Goal: Book appointment/travel/reservation

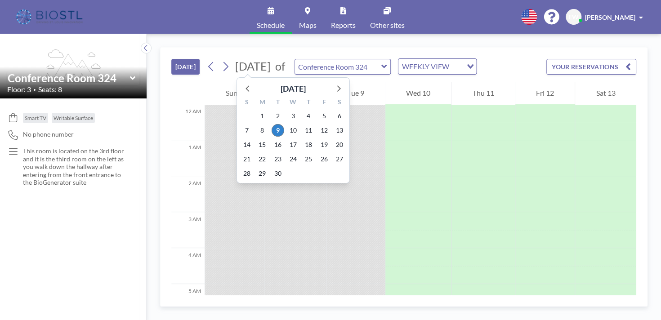
scroll to position [216, 0]
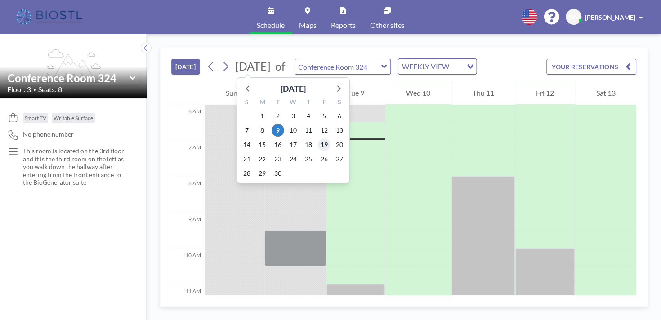
click at [328, 144] on span "19" at bounding box center [324, 145] width 13 height 13
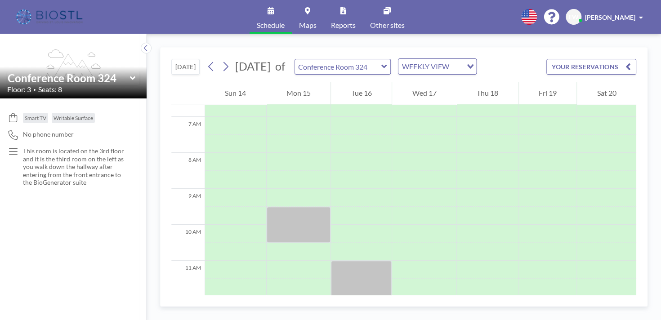
scroll to position [270, 0]
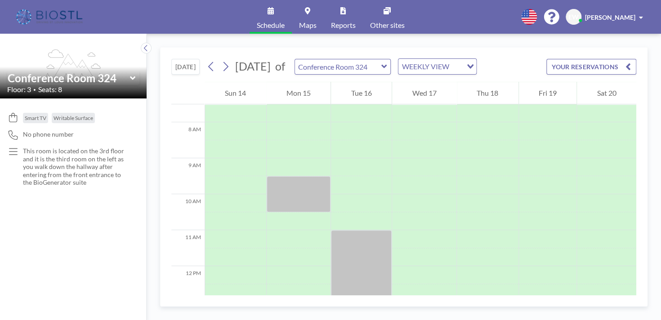
click at [387, 67] on icon at bounding box center [384, 66] width 6 height 9
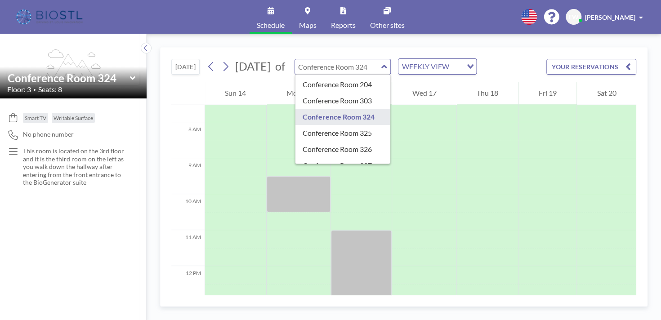
scroll to position [233, 0]
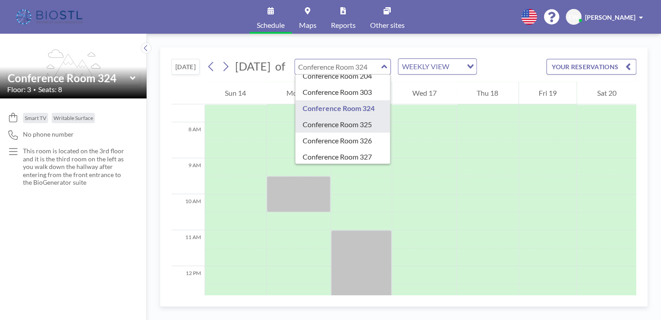
type input "Conference Room 325"
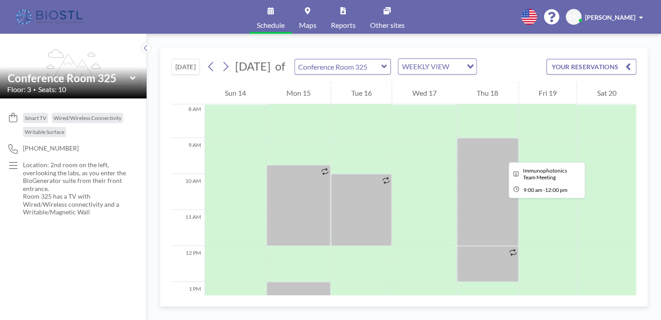
scroll to position [270, 0]
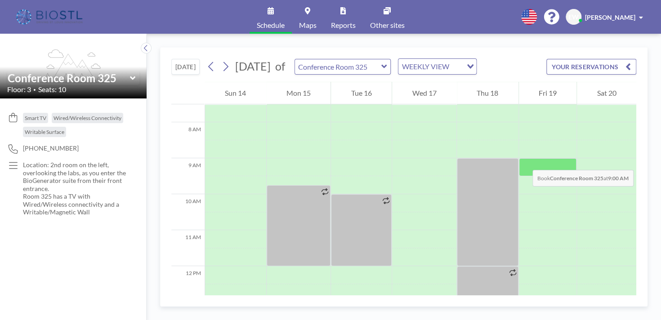
click at [523, 161] on div at bounding box center [548, 167] width 58 height 18
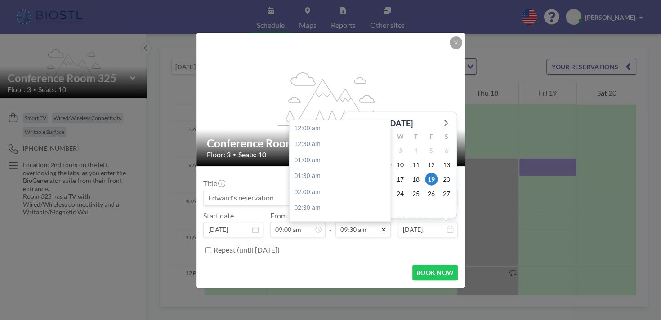
scroll to position [304, 0]
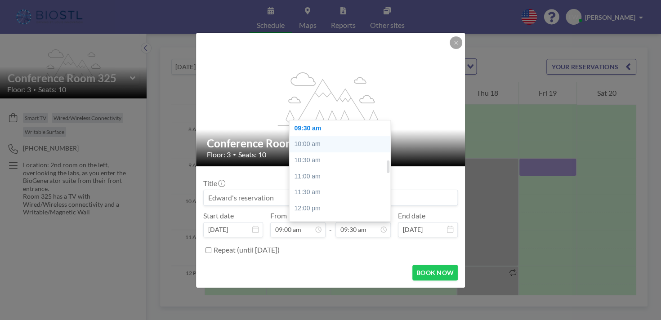
click at [305, 143] on div "10:00 am" at bounding box center [342, 144] width 105 height 16
type input "10:00 am"
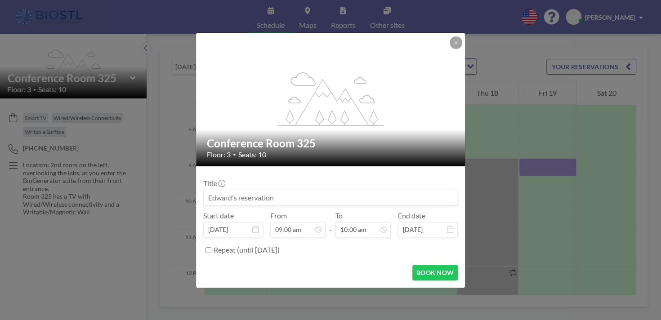
click at [279, 195] on input at bounding box center [331, 197] width 254 height 15
type input "Panome Bio"
click at [446, 271] on button "BOOK NOW" at bounding box center [434, 273] width 45 height 16
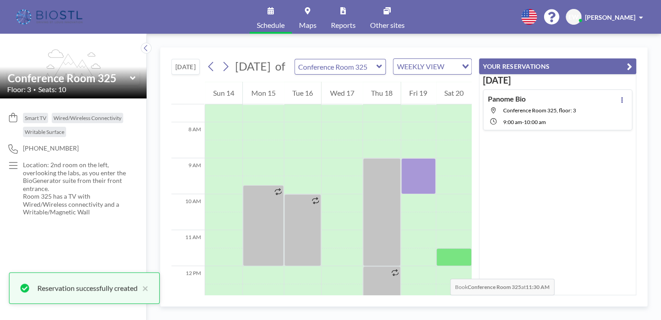
scroll to position [0, 0]
